Goal: Information Seeking & Learning: Learn about a topic

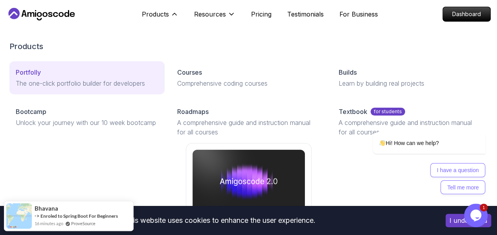
click at [44, 77] on div "Portfolly" at bounding box center [87, 72] width 143 height 9
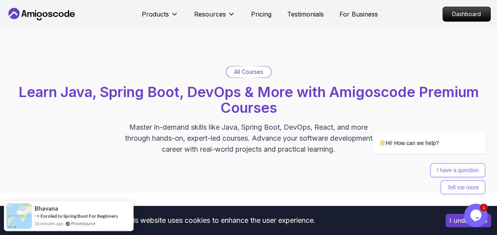
click at [205, 7] on div "Resources" at bounding box center [214, 14] width 41 height 16
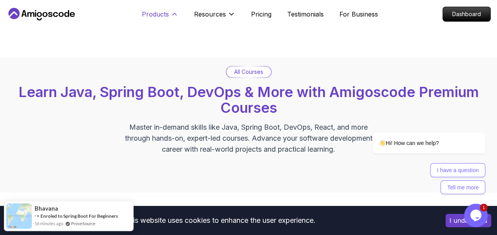
click at [160, 15] on p "Products" at bounding box center [155, 13] width 27 height 9
click at [167, 17] on p "Products" at bounding box center [155, 13] width 27 height 9
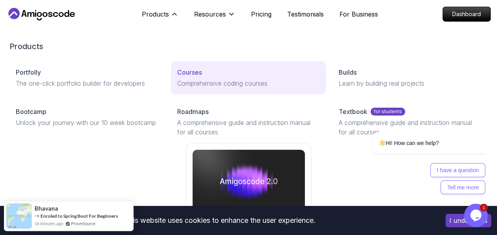
click at [177, 77] on div "Courses" at bounding box center [248, 72] width 143 height 9
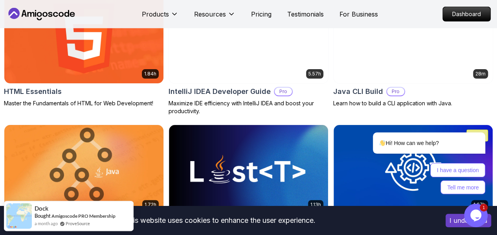
scroll to position [1179, 0]
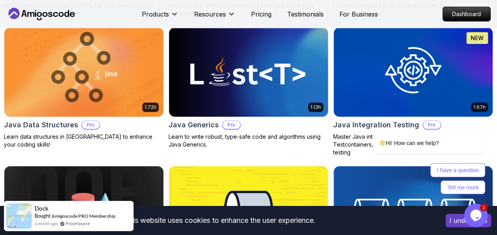
click at [0, 0] on button "Free" at bounding box center [0, 0] width 0 height 0
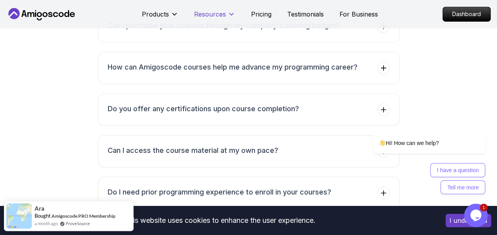
scroll to position [1493, 0]
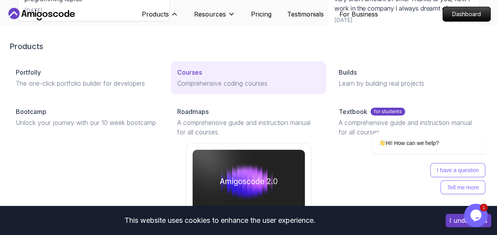
click at [171, 91] on link "Courses Comprehensive coding courses" at bounding box center [248, 77] width 155 height 33
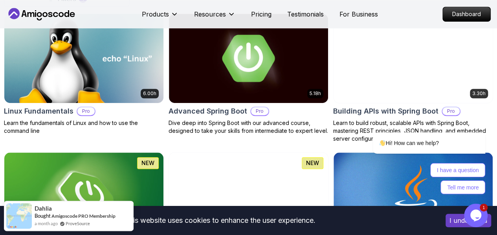
scroll to position [314, 0]
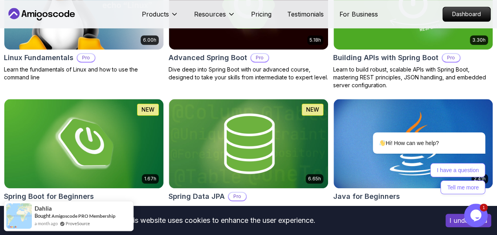
click at [0, 0] on p "Free" at bounding box center [0, 0] width 0 height 0
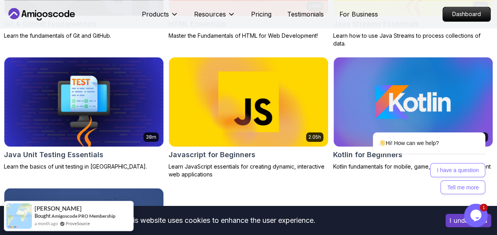
scroll to position [432, 0]
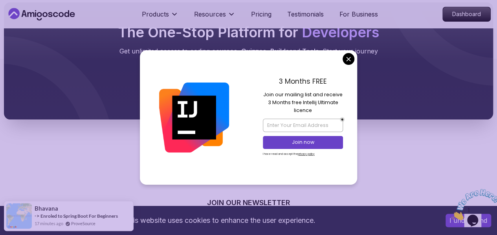
scroll to position [254, 0]
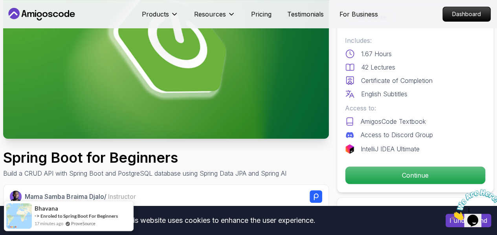
scroll to position [157, 0]
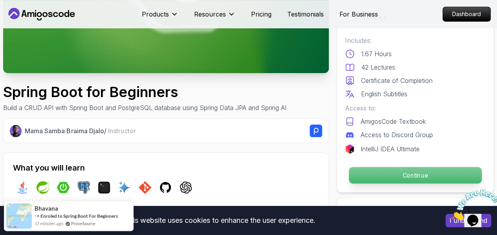
click at [379, 178] on p "Continue" at bounding box center [415, 175] width 133 height 16
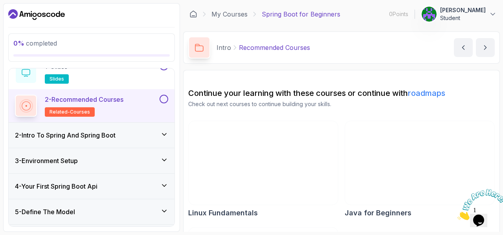
scroll to position [79, 0]
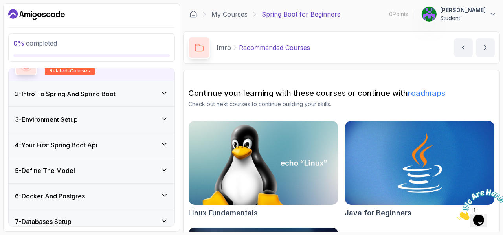
click at [115, 90] on h3 "2 - Intro To Spring And Spring Boot" at bounding box center [65, 93] width 101 height 9
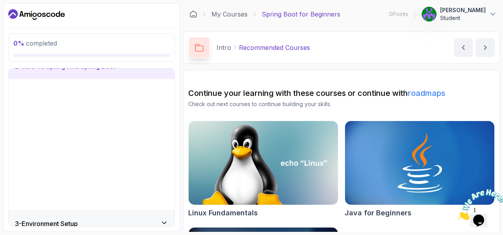
scroll to position [35, 0]
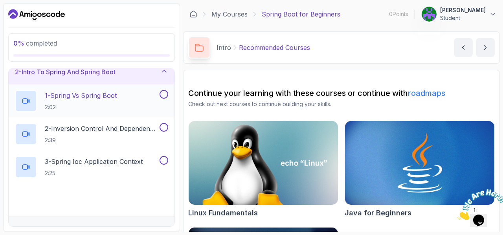
click at [112, 94] on p "1 - Spring Vs Spring Boot" at bounding box center [81, 95] width 72 height 9
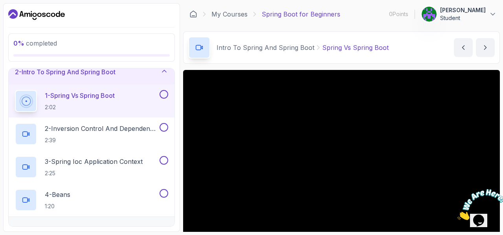
click at [95, 78] on div "2 - Intro To Spring And Spring Boot" at bounding box center [92, 71] width 166 height 25
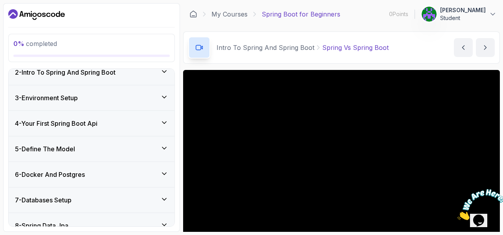
scroll to position [146, 0]
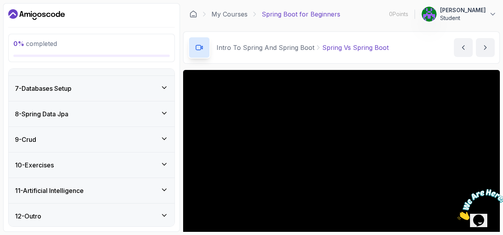
click at [100, 162] on div "10 - Exercises" at bounding box center [91, 164] width 153 height 9
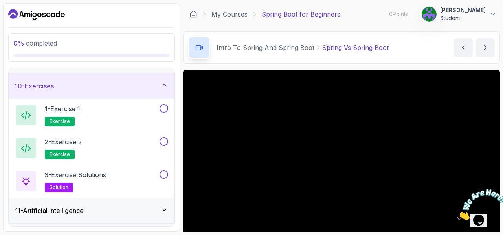
click at [89, 81] on div "10 - Exercises" at bounding box center [91, 85] width 153 height 9
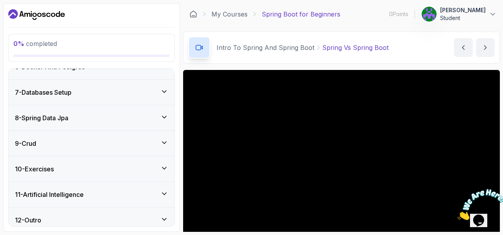
scroll to position [109, 0]
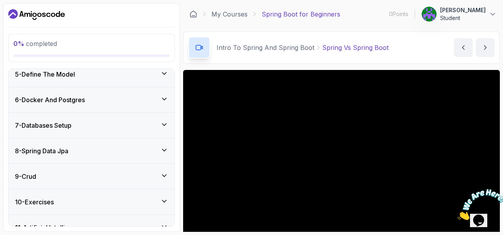
click at [81, 152] on div "8 - Spring Data Jpa" at bounding box center [91, 150] width 153 height 9
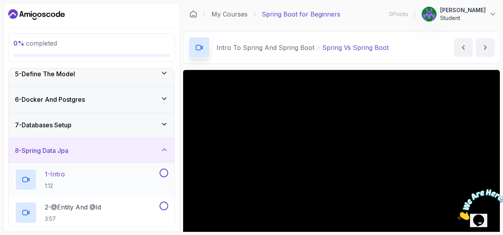
click at [86, 175] on div "1 - Intro 1:12" at bounding box center [86, 180] width 143 height 22
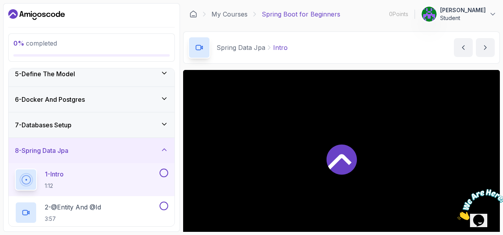
click at [320, 159] on div at bounding box center [341, 159] width 317 height 178
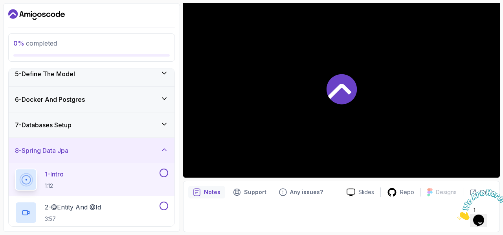
scroll to position [188, 0]
click at [80, 120] on div "7 - Databases Setup" at bounding box center [91, 124] width 153 height 9
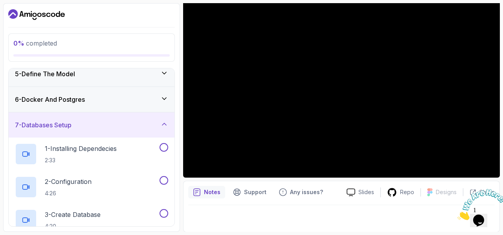
click at [76, 115] on div "7 - Databases Setup" at bounding box center [92, 124] width 166 height 25
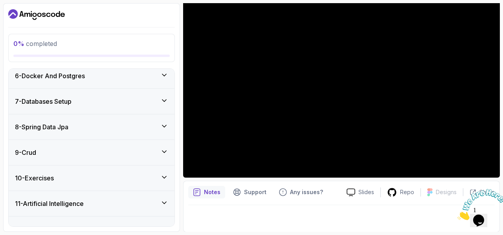
scroll to position [146, 0]
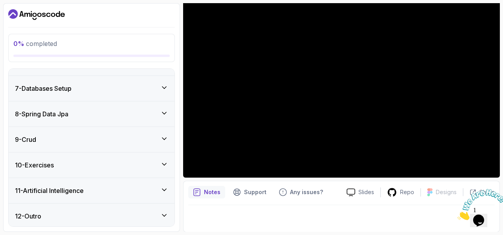
click at [81, 187] on h3 "11 - Artificial Intelligence" at bounding box center [49, 190] width 69 height 9
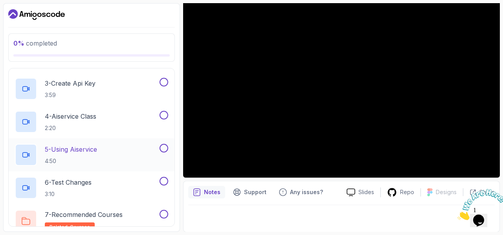
scroll to position [377, 0]
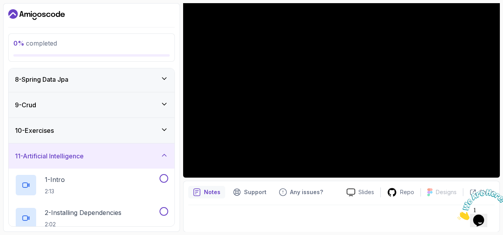
click at [87, 148] on div "11 - Artificial Intelligence" at bounding box center [92, 155] width 166 height 25
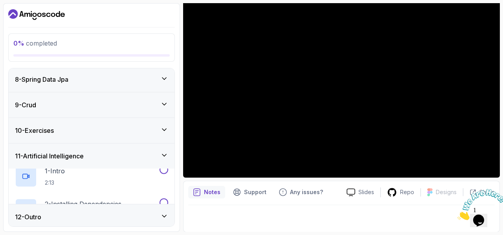
scroll to position [146, 0]
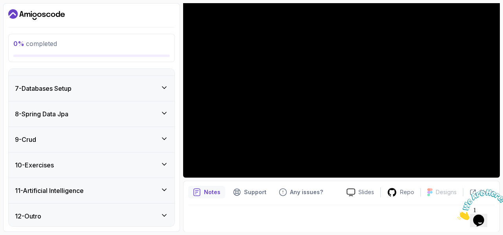
click at [84, 158] on div "10 - Exercises" at bounding box center [92, 164] width 166 height 25
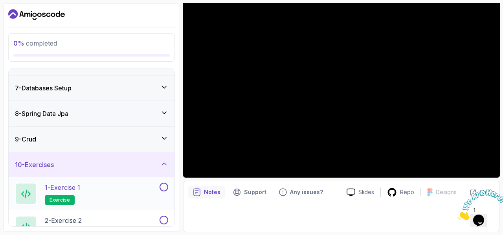
click at [86, 186] on div "1 - Exercise 1 exercise" at bounding box center [86, 194] width 143 height 22
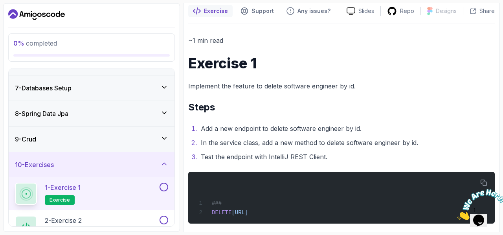
scroll to position [78, 0]
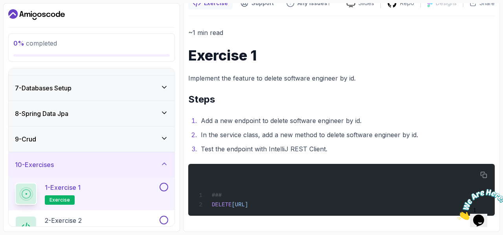
click at [256, 120] on li "Add a new endpoint to delete software engineer by id." at bounding box center [346, 120] width 296 height 11
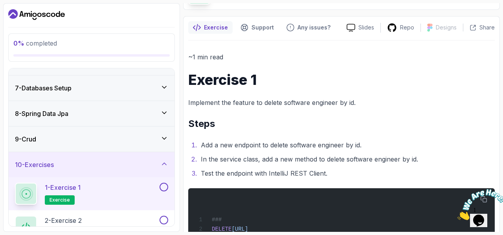
scroll to position [0, 0]
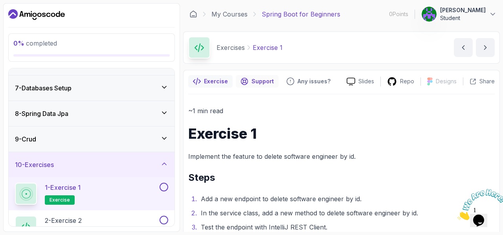
click at [267, 81] on p "Support" at bounding box center [262, 81] width 22 height 8
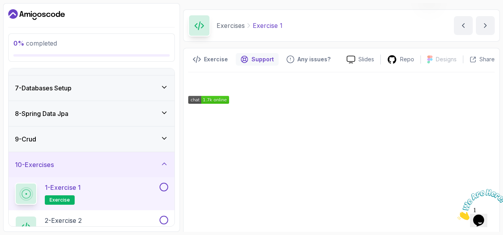
scroll to position [40, 0]
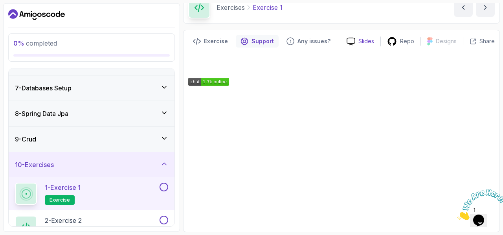
click at [359, 40] on div "Slides" at bounding box center [360, 41] width 40 height 8
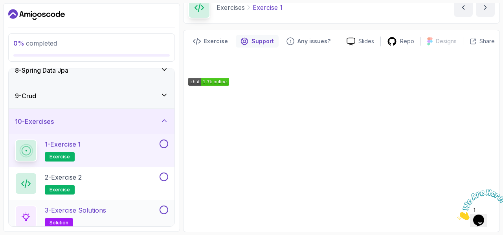
scroll to position [245, 0]
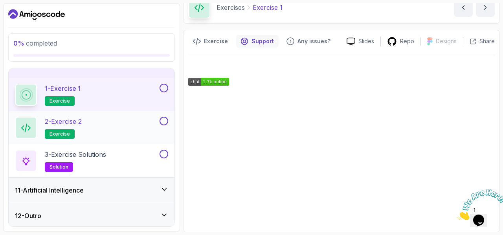
click at [93, 122] on div "2 - Exercise 2 exercise" at bounding box center [86, 128] width 143 height 22
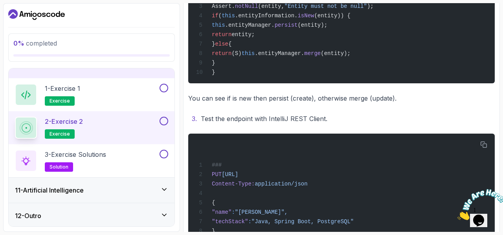
scroll to position [386, 0]
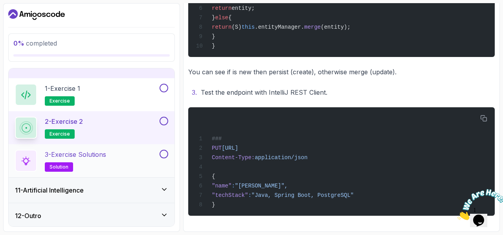
click at [119, 164] on div "3 - Exercise Solutions solution" at bounding box center [86, 161] width 143 height 22
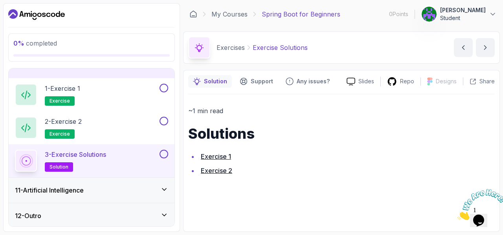
click at [221, 169] on link "Exercise 2" at bounding box center [216, 171] width 31 height 8
